Goal: Understand process/instructions: Learn how to perform a task or action

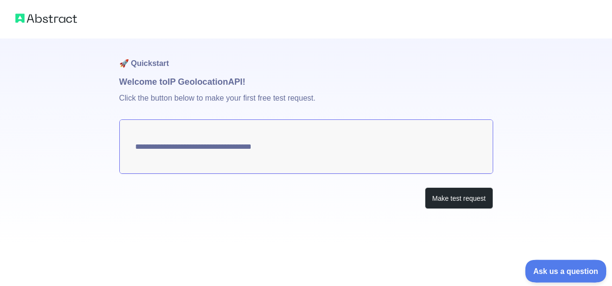
type textarea "**********"
